Goal: Navigation & Orientation: Understand site structure

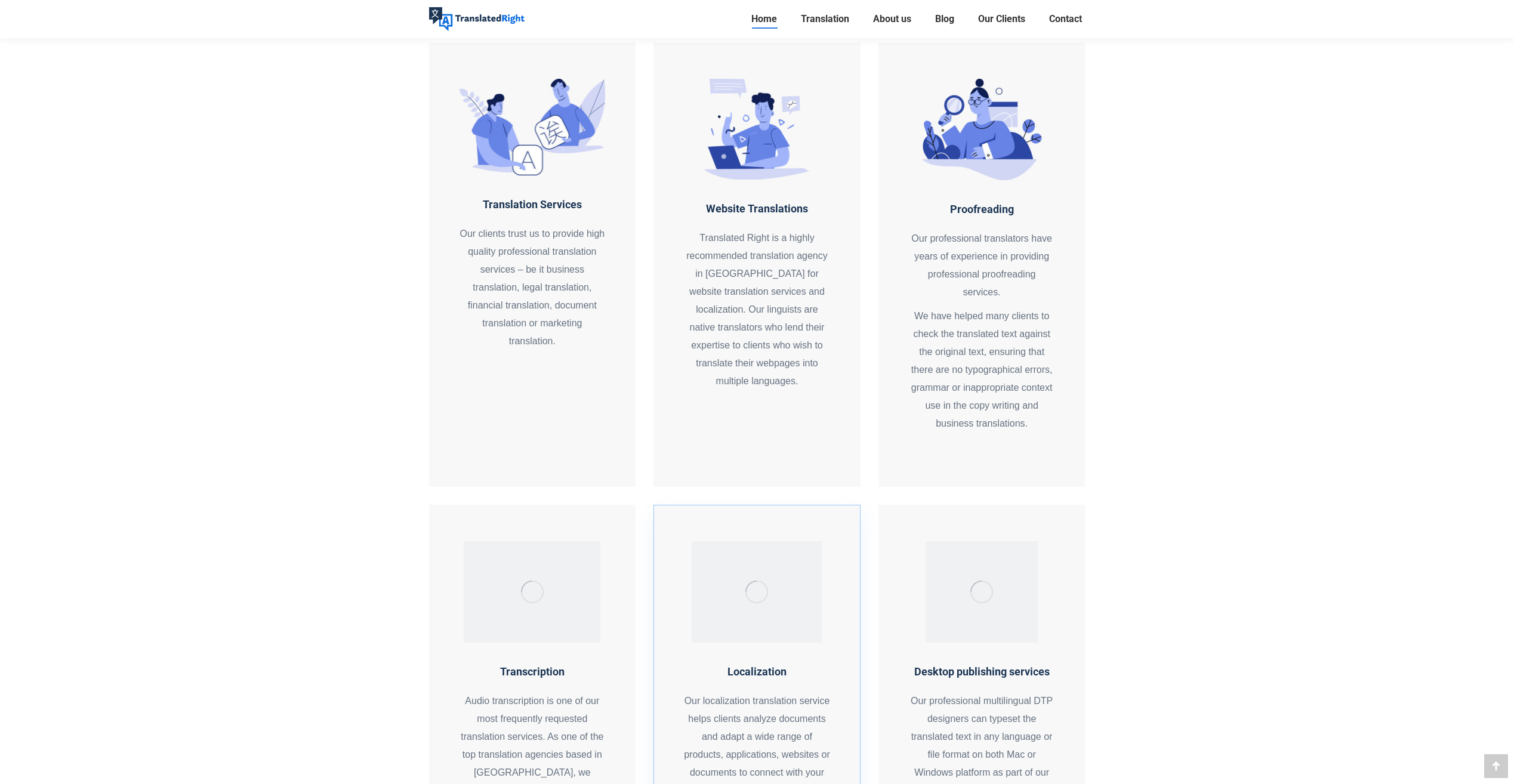
scroll to position [1014, 0]
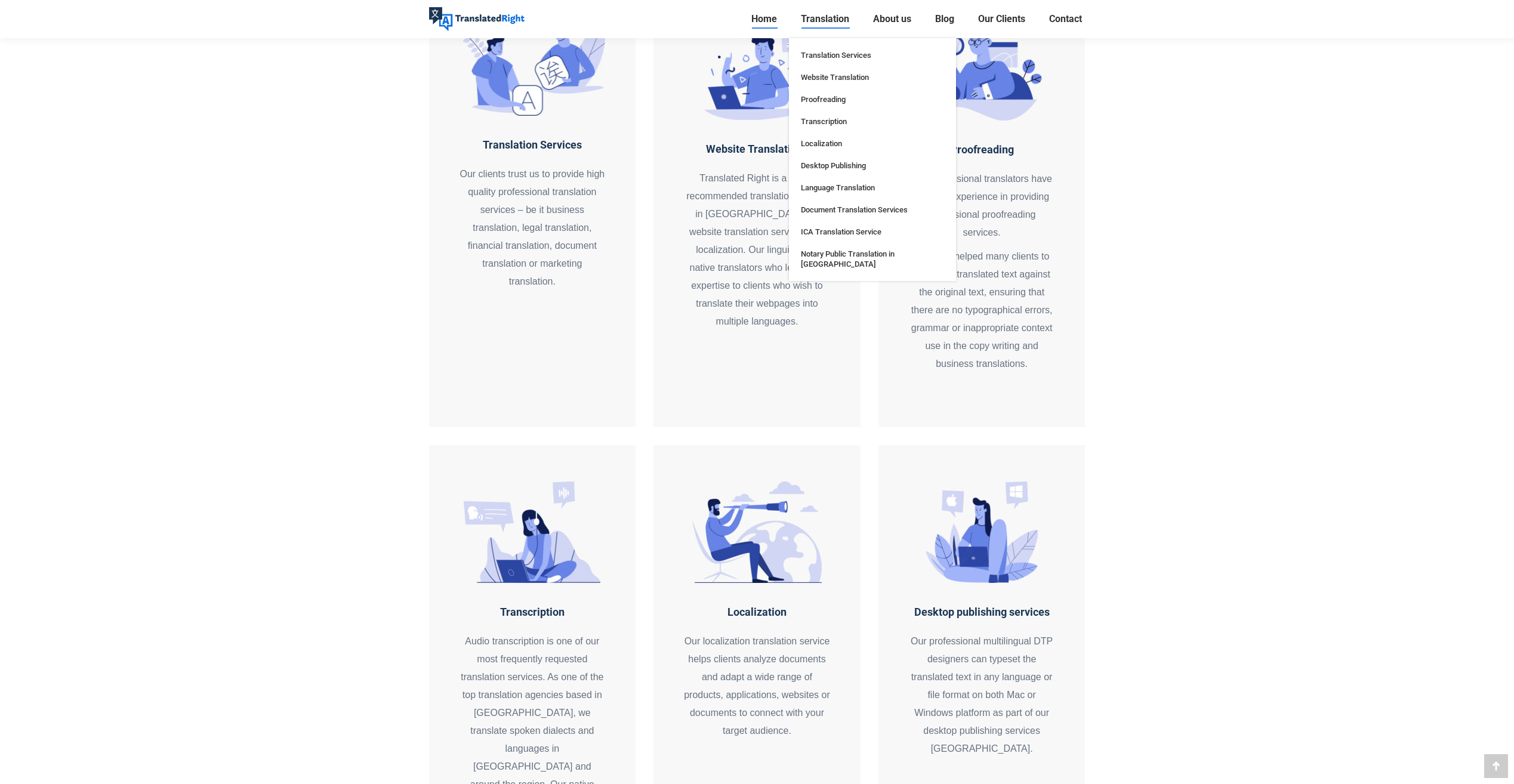
click at [820, 15] on span "Translation" at bounding box center [825, 19] width 48 height 12
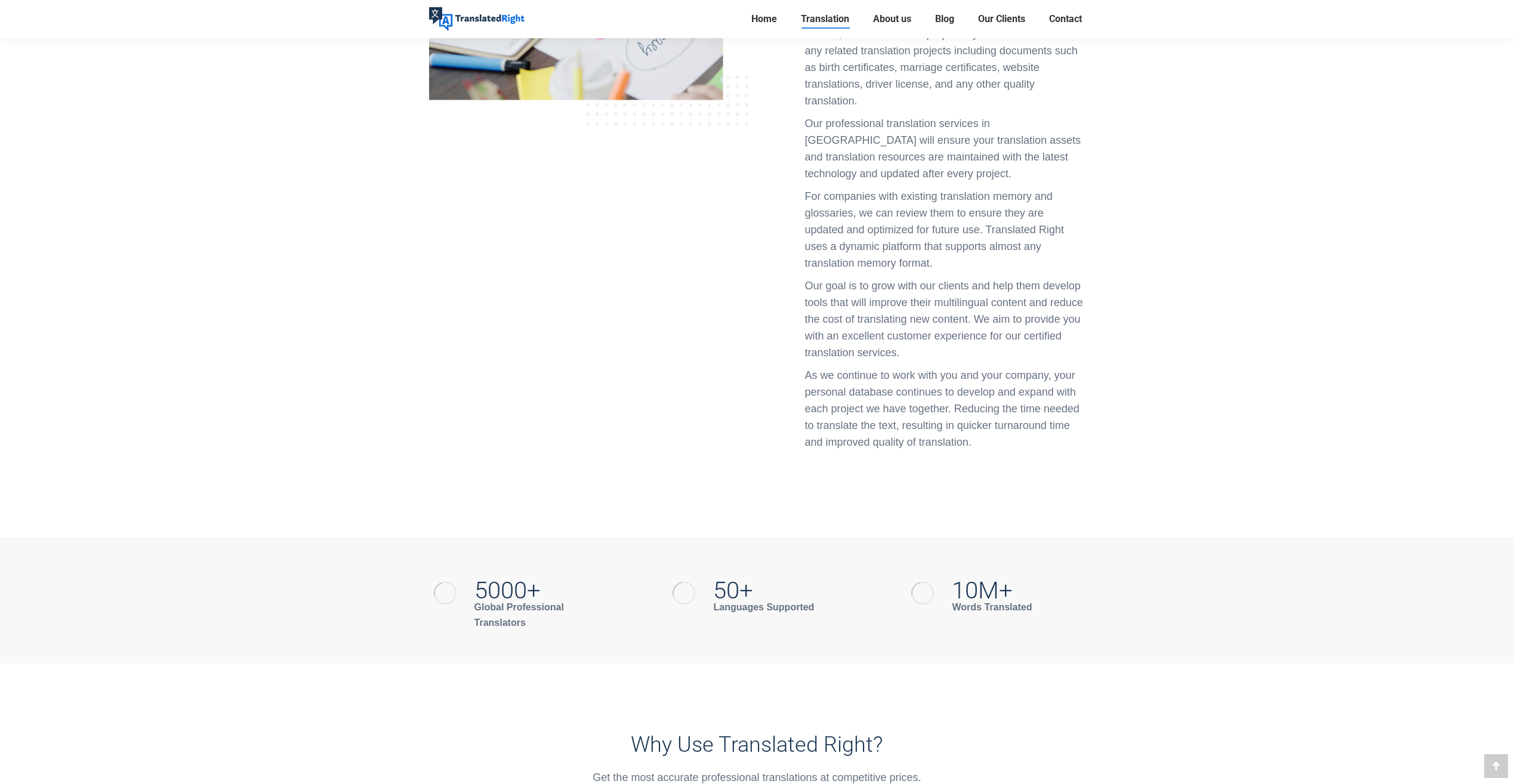
scroll to position [1909, 0]
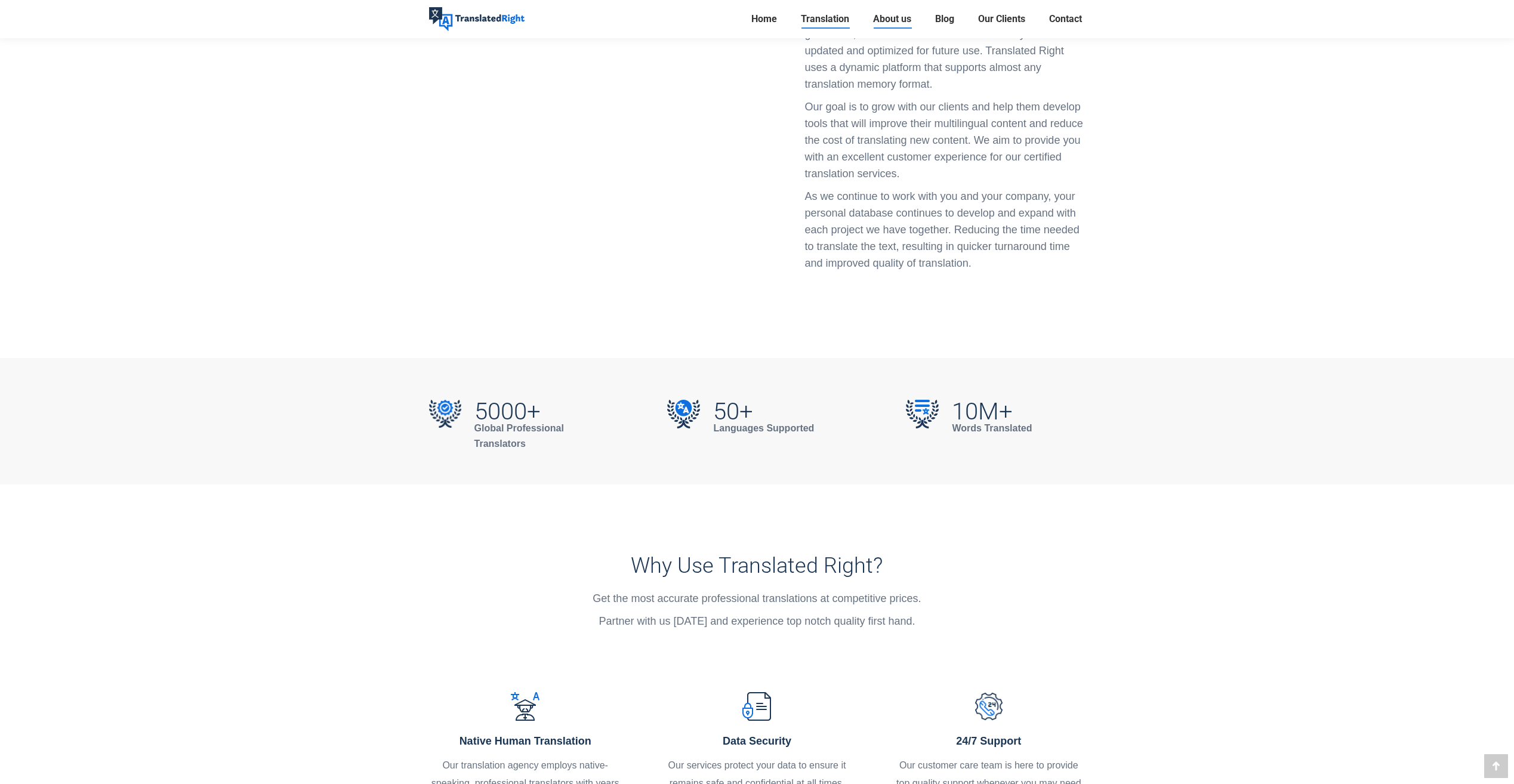
click at [902, 18] on span "About us" at bounding box center [892, 19] width 38 height 12
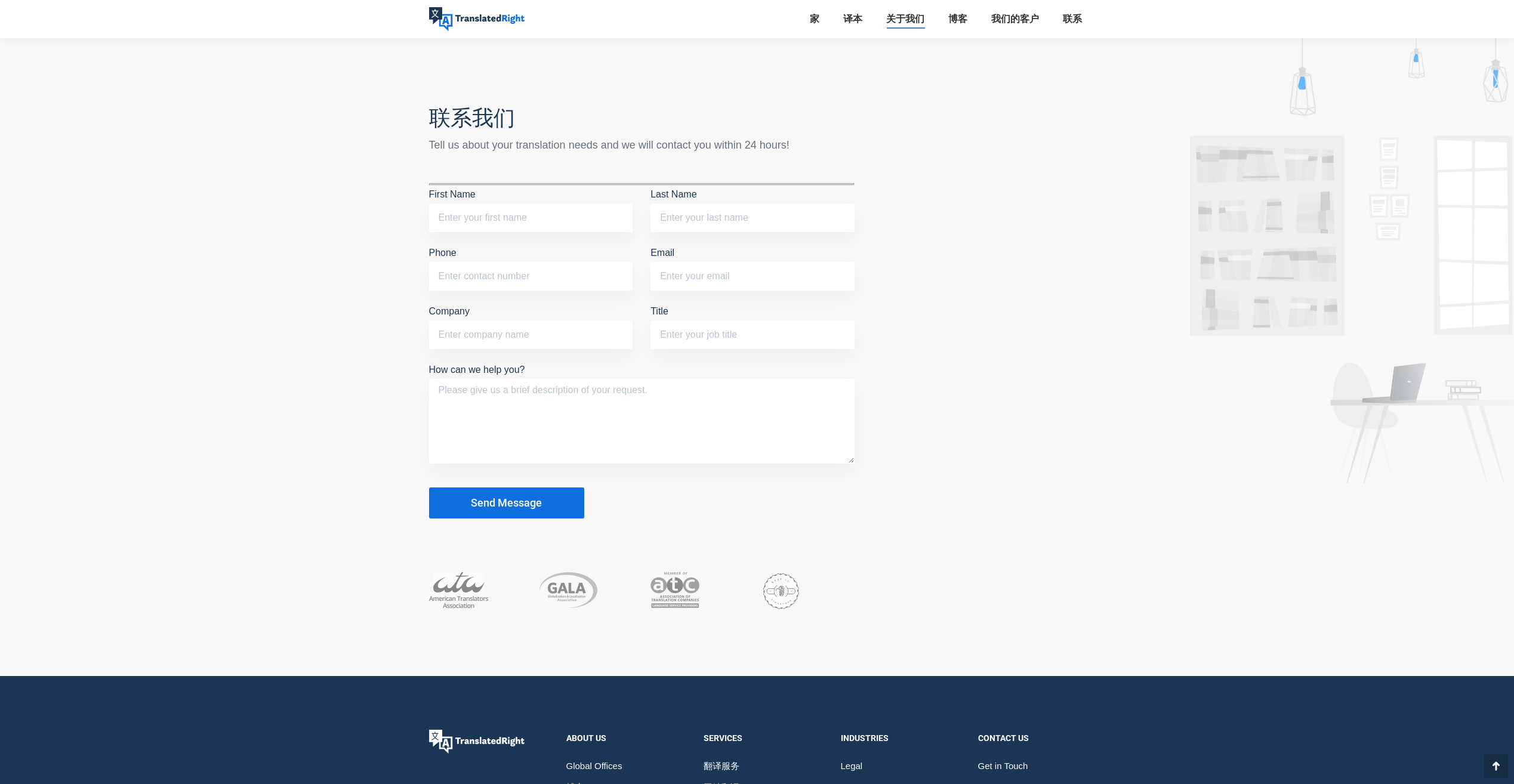
scroll to position [2856, 0]
